Goal: Find specific page/section: Find specific page/section

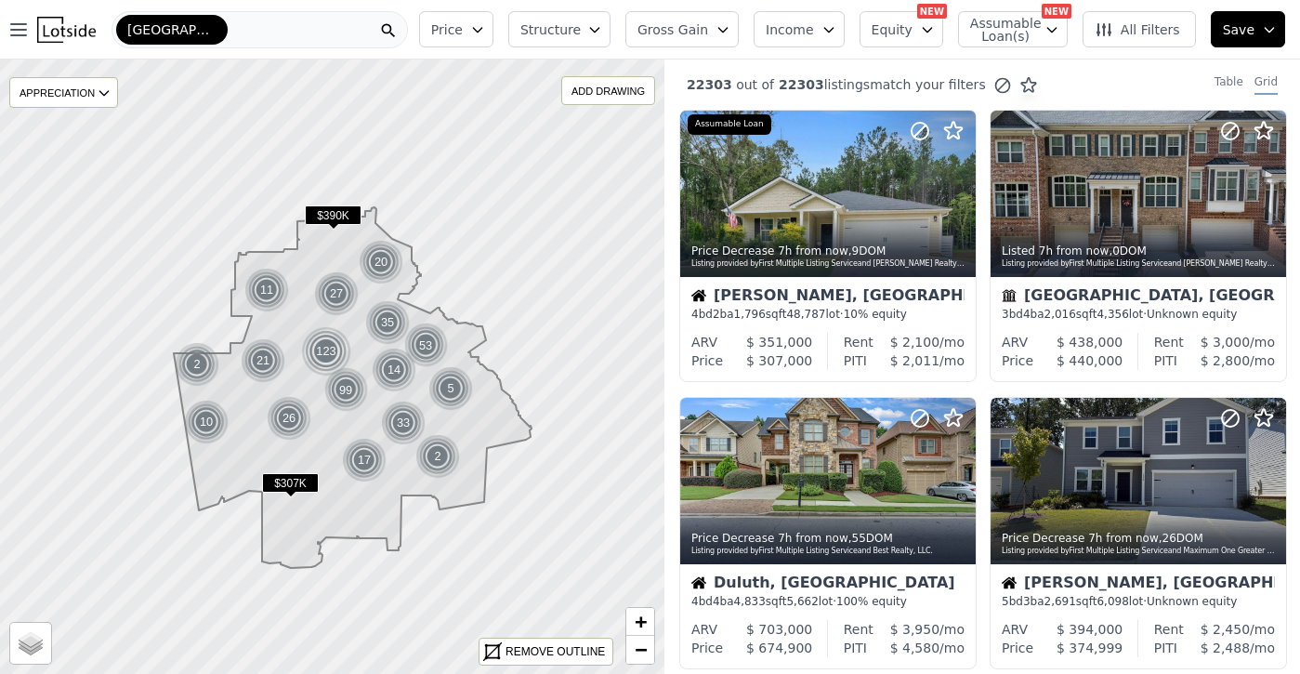
click at [205, 27] on span "[GEOGRAPHIC_DATA]-[PERSON_NAME][GEOGRAPHIC_DATA]-[GEOGRAPHIC_DATA]" at bounding box center [171, 29] width 89 height 19
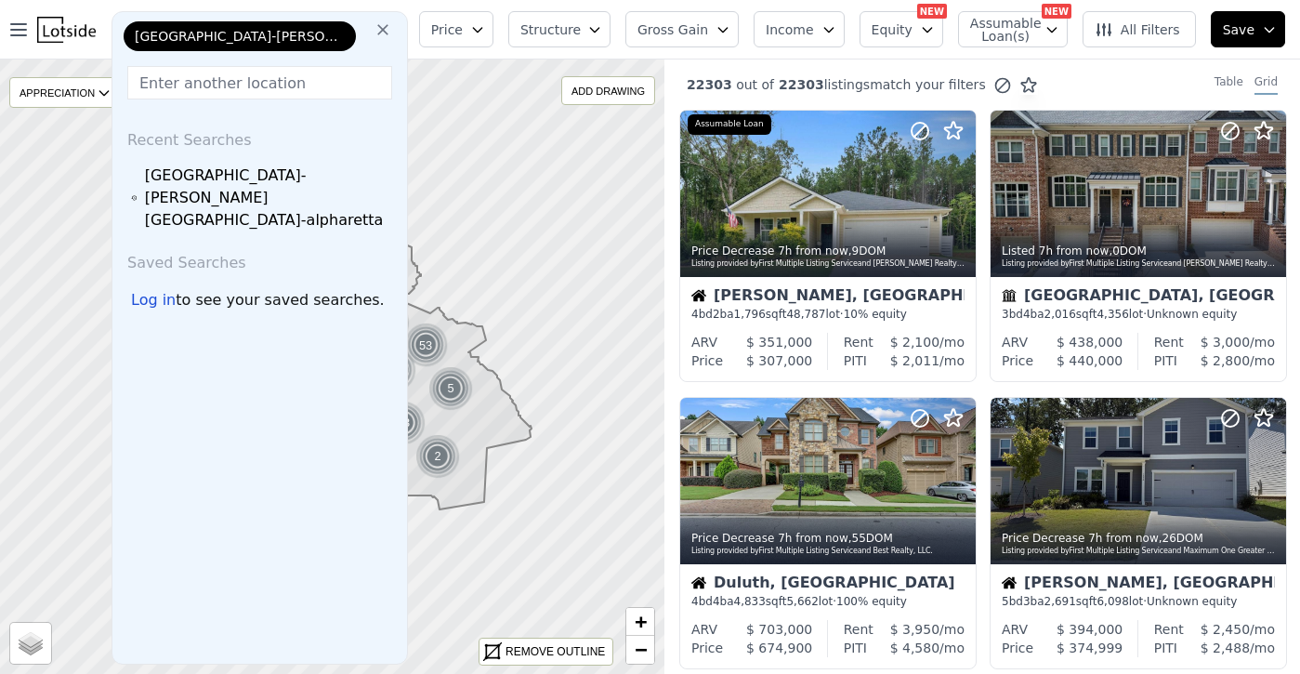
click at [388, 33] on icon at bounding box center [382, 29] width 11 height 11
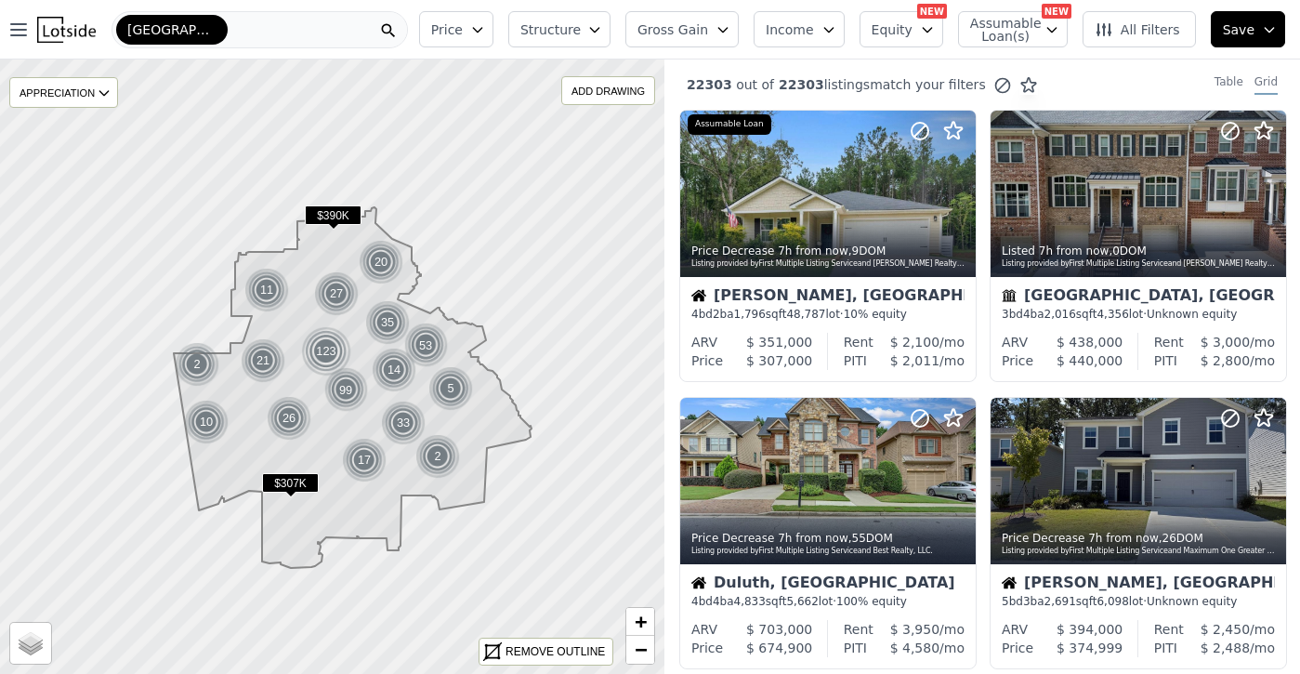
click at [318, 29] on div "[GEOGRAPHIC_DATA]-[PERSON_NAME][GEOGRAPHIC_DATA]-[GEOGRAPHIC_DATA]" at bounding box center [259, 29] width 296 height 37
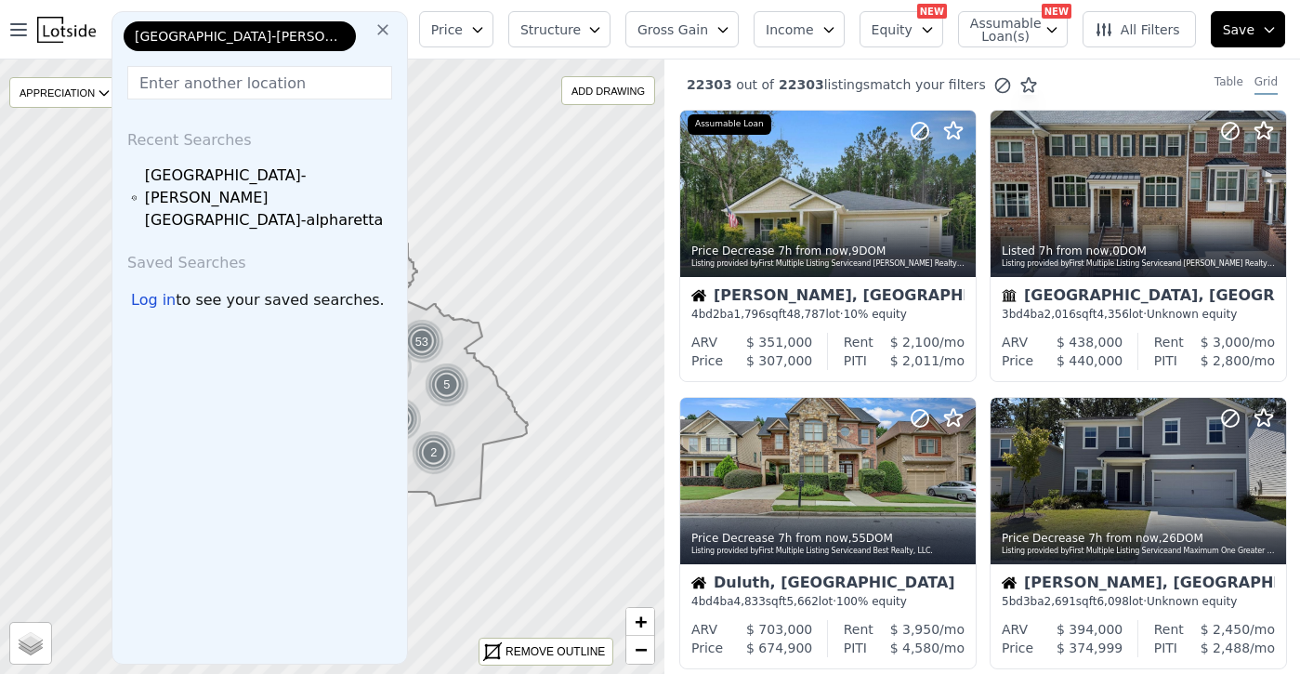
click at [324, 39] on span "[GEOGRAPHIC_DATA]-[PERSON_NAME][GEOGRAPHIC_DATA]-[GEOGRAPHIC_DATA]" at bounding box center [240, 36] width 210 height 19
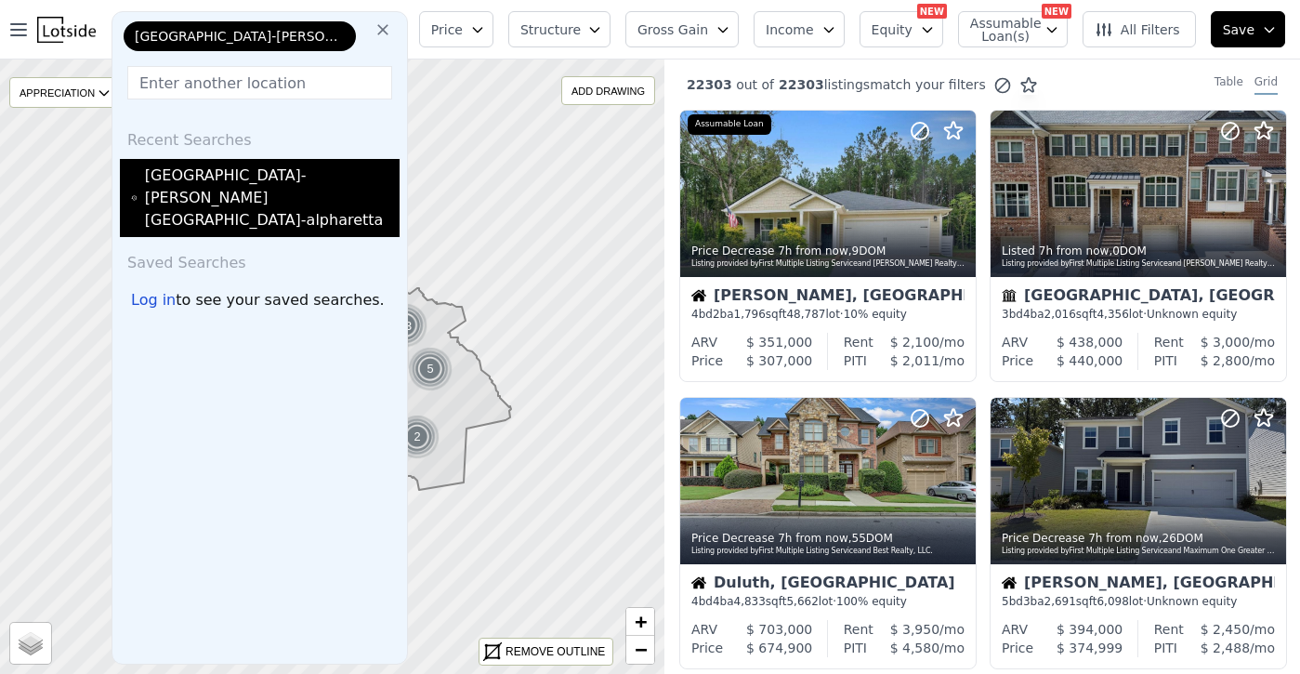
click at [291, 162] on div "[GEOGRAPHIC_DATA]-[PERSON_NAME][GEOGRAPHIC_DATA]-alpharetta" at bounding box center [260, 198] width 280 height 78
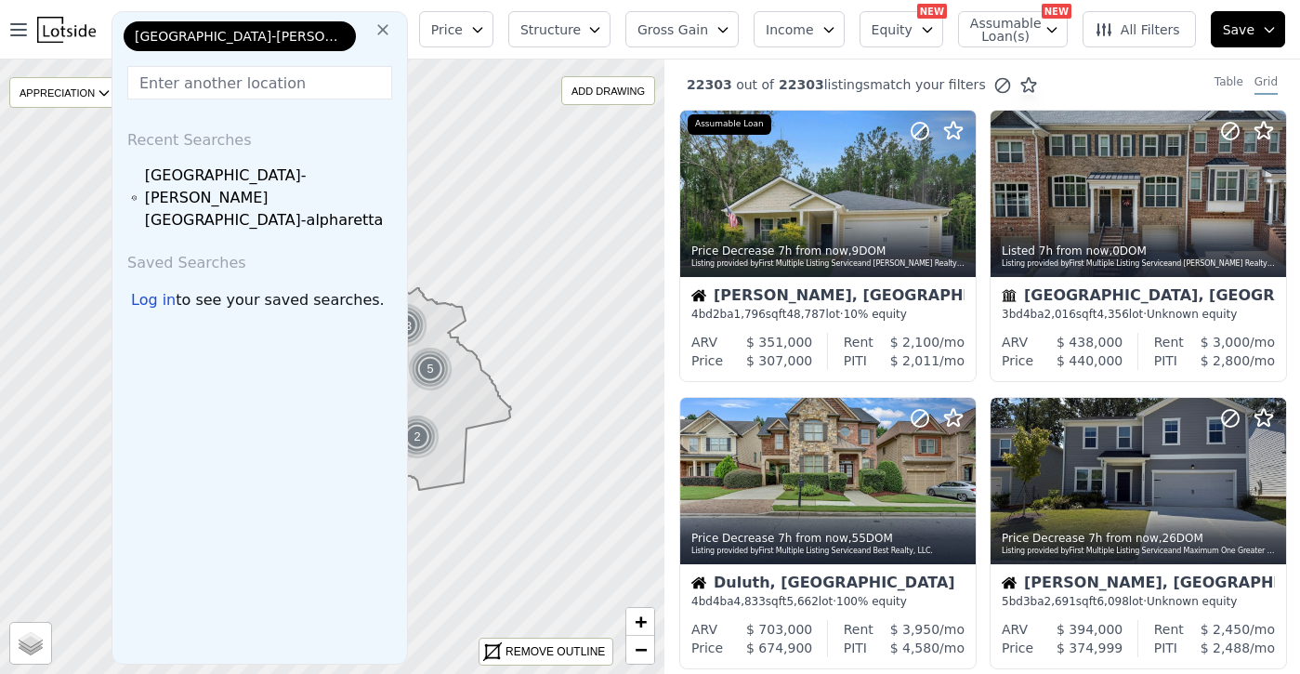
click at [392, 32] on icon at bounding box center [382, 29] width 19 height 19
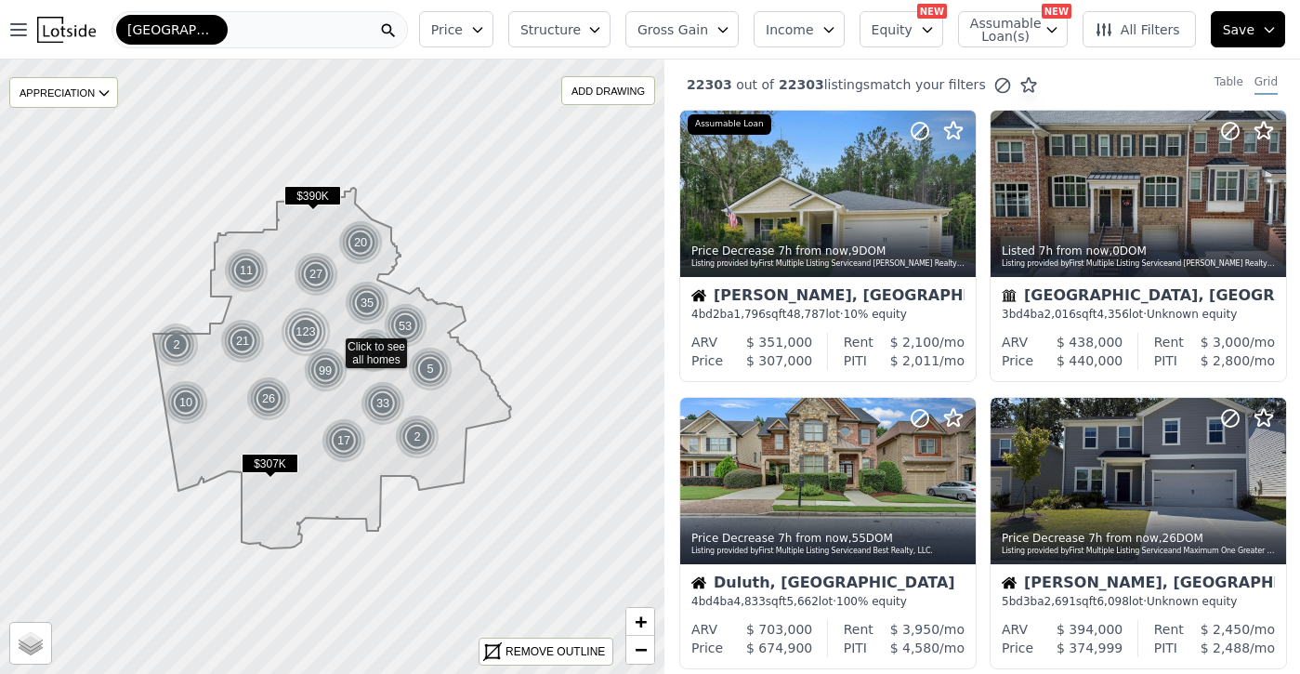
click at [302, 35] on div "[GEOGRAPHIC_DATA]-[PERSON_NAME][GEOGRAPHIC_DATA]-[GEOGRAPHIC_DATA]" at bounding box center [259, 29] width 296 height 37
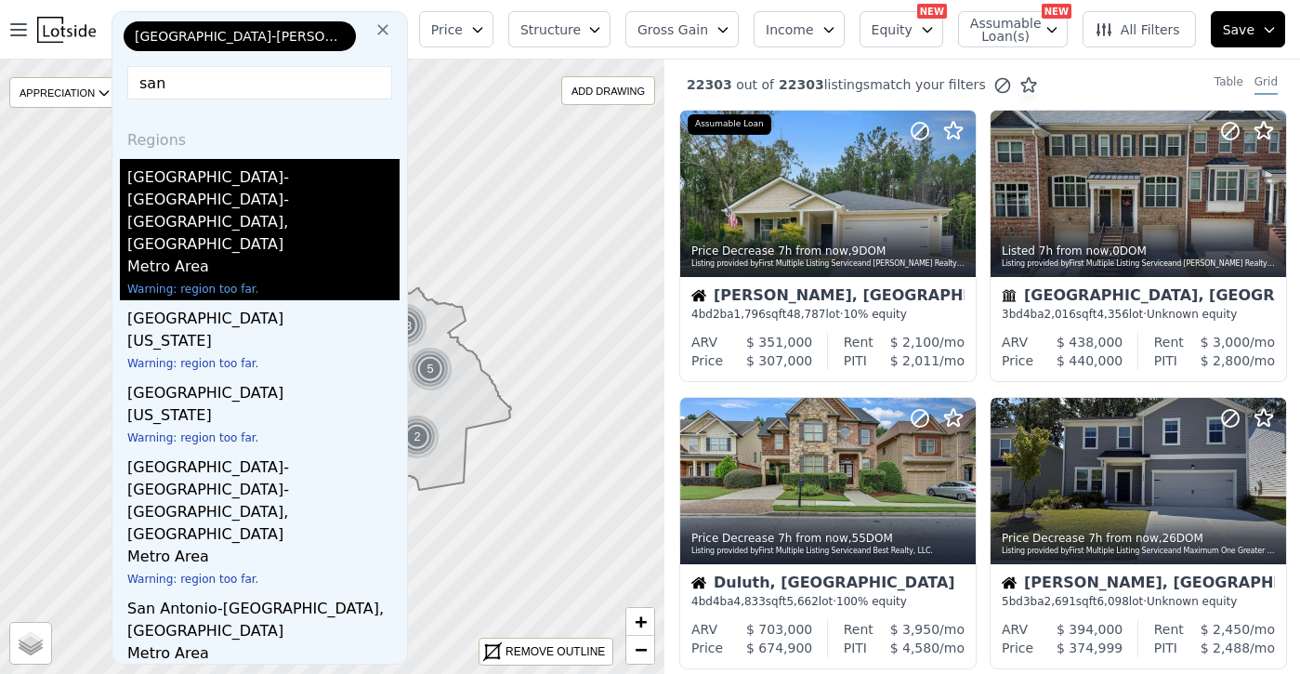
type input "san"
click at [315, 255] on div "Metro Area" at bounding box center [263, 268] width 272 height 26
